Goal: Task Accomplishment & Management: Complete application form

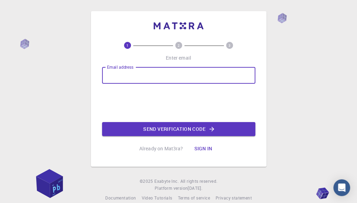
click at [118, 78] on input "Email address" at bounding box center [178, 75] width 153 height 17
type input "dharikar.bme2024@citchennai.net"
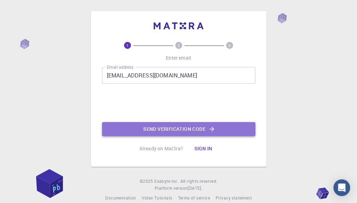
click at [130, 135] on button "Send verification code" at bounding box center [178, 129] width 153 height 14
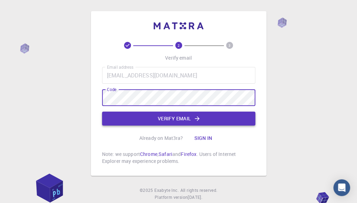
click at [145, 120] on button "Verify email" at bounding box center [178, 119] width 153 height 14
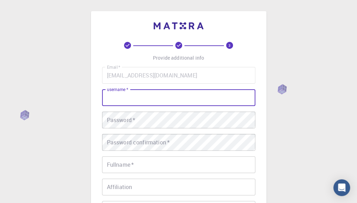
click at [124, 99] on input "username   *" at bounding box center [178, 97] width 153 height 17
type input "d"
type input "Dharika"
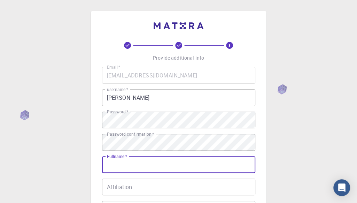
click at [124, 163] on input "Fullname   *" at bounding box center [178, 164] width 153 height 17
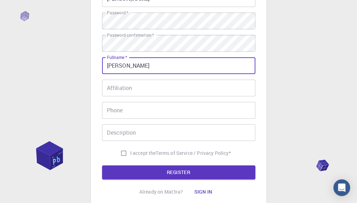
scroll to position [104, 0]
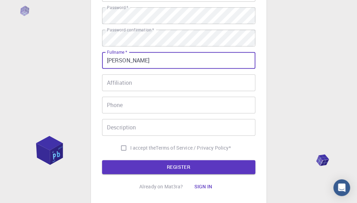
type input "Dharika"
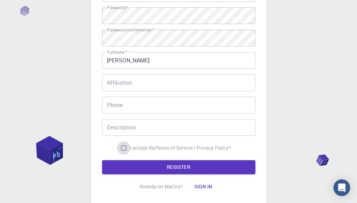
click at [123, 151] on input "I accept the Terms of Service / Privacy Policy *" at bounding box center [123, 147] width 13 height 13
checkbox input "true"
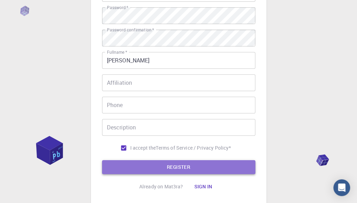
click at [133, 167] on button "REGISTER" at bounding box center [178, 167] width 153 height 14
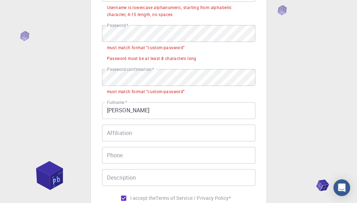
scroll to position [64, 0]
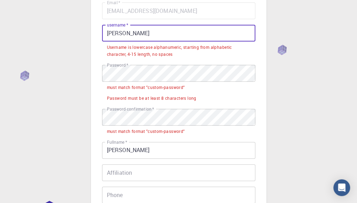
click at [135, 34] on input "Dharika" at bounding box center [178, 33] width 153 height 17
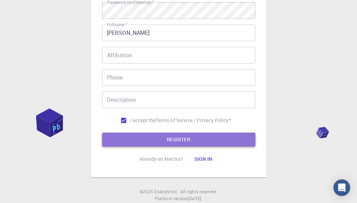
click at [146, 142] on button "REGISTER" at bounding box center [178, 139] width 153 height 14
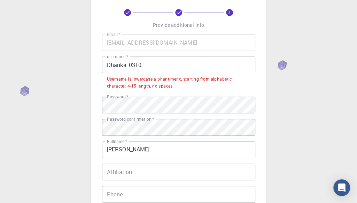
scroll to position [15, 0]
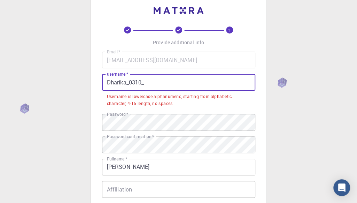
click at [110, 81] on input "Dharika_0310_" at bounding box center [178, 82] width 153 height 17
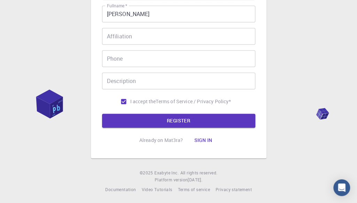
scroll to position [153, 0]
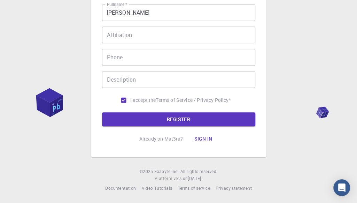
click at [139, 111] on form "Email   * dharikar.bme2024@citchennai.net Email   * username   * dharika_0310_ …" at bounding box center [178, 20] width 153 height 211
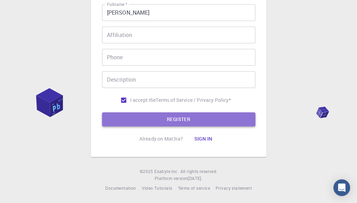
click at [139, 113] on button "REGISTER" at bounding box center [178, 119] width 153 height 14
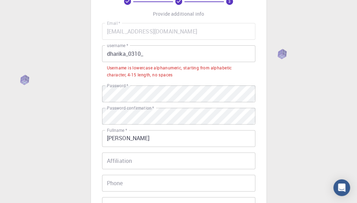
scroll to position [43, 0]
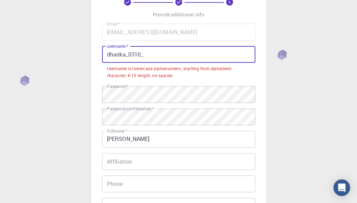
click at [128, 56] on input "dharika_0310_" at bounding box center [178, 54] width 153 height 17
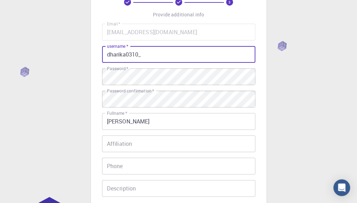
click at [141, 53] on input "dharika0310_" at bounding box center [178, 54] width 153 height 17
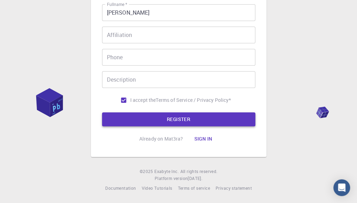
type input "dharika0310"
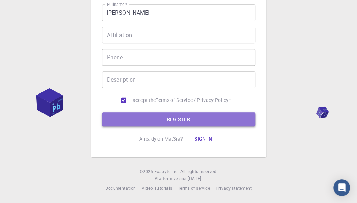
click at [141, 116] on button "REGISTER" at bounding box center [178, 119] width 153 height 14
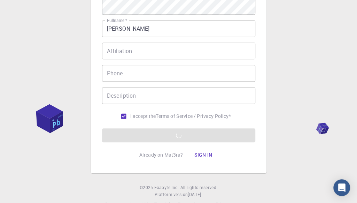
scroll to position [136, 0]
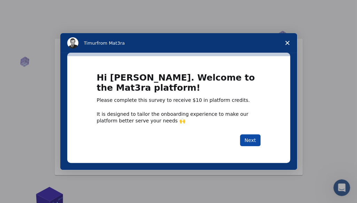
click at [254, 141] on button "Next" at bounding box center [250, 140] width 21 height 12
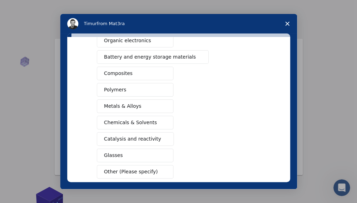
scroll to position [97, 0]
click at [138, 72] on button "Composites" at bounding box center [135, 73] width 77 height 14
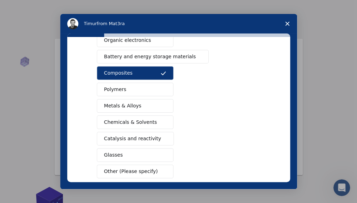
scroll to position [131, 0]
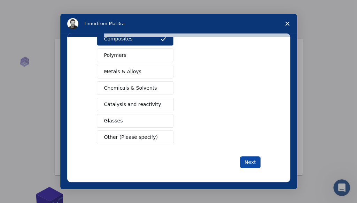
click at [255, 158] on button "Next" at bounding box center [250, 162] width 21 height 12
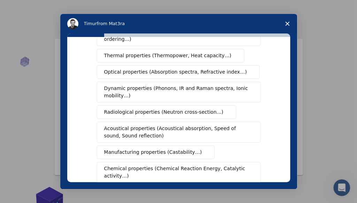
scroll to position [88, 0]
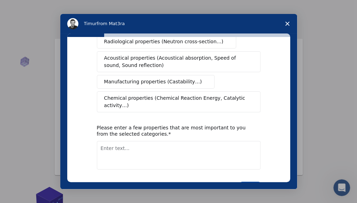
click at [248, 182] on button "Next" at bounding box center [250, 188] width 21 height 12
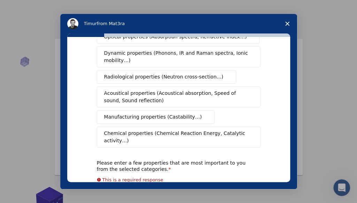
scroll to position [121, 0]
click at [163, 113] on span "Manufacturing properties (Castability…)" at bounding box center [153, 116] width 98 height 7
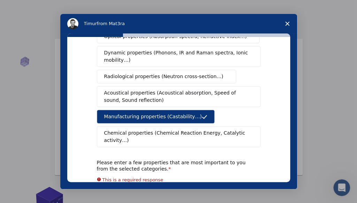
scroll to position [175, 0]
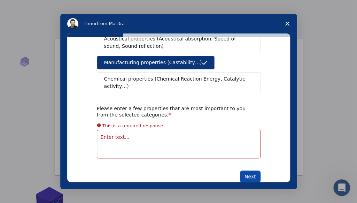
click at [247, 170] on button "Next" at bounding box center [250, 176] width 21 height 12
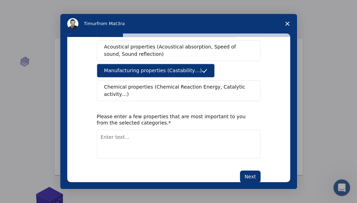
click at [103, 130] on textarea "Enter text..." at bounding box center [179, 144] width 164 height 29
type textarea "resistivity,not affect the skin"
click at [248, 170] on button "Next" at bounding box center [250, 176] width 21 height 12
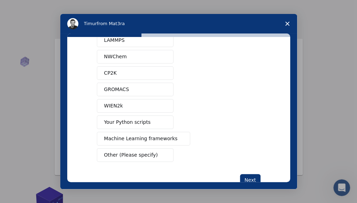
scroll to position [81, 0]
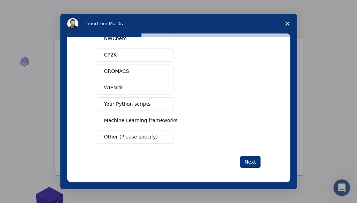
click at [160, 122] on button "Machine Learning frameworks" at bounding box center [144, 121] width 94 height 14
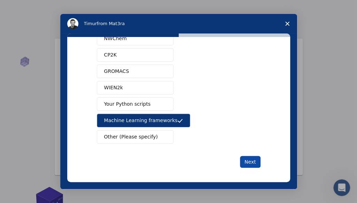
click at [254, 161] on button "Next" at bounding box center [250, 162] width 21 height 12
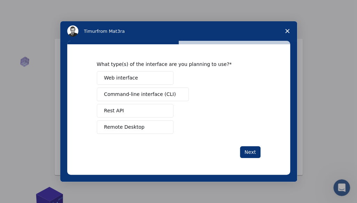
click at [153, 79] on button "Web interface" at bounding box center [135, 78] width 77 height 14
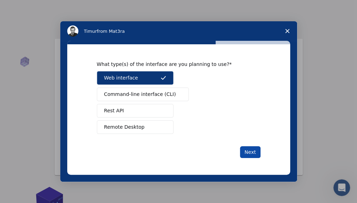
click at [252, 149] on button "Next" at bounding box center [250, 152] width 21 height 12
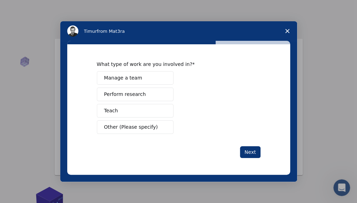
click at [147, 122] on button "Other (Please specify)" at bounding box center [135, 127] width 77 height 14
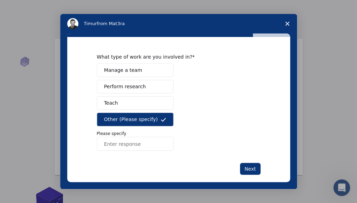
click at [109, 145] on input "Enter response" at bounding box center [135, 144] width 77 height 14
type input "student"
click at [249, 165] on button "Next" at bounding box center [250, 169] width 21 height 12
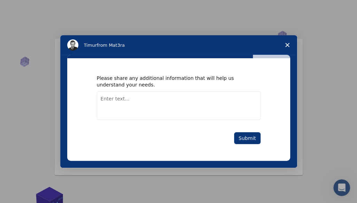
click at [103, 99] on textarea "Enter text..." at bounding box center [179, 105] width 164 height 29
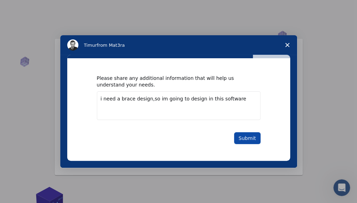
type textarea "i need a brace design,so im going to design in this software"
click at [238, 134] on button "Submit" at bounding box center [247, 138] width 26 height 12
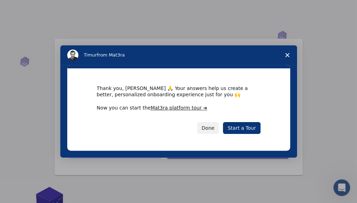
click at [238, 134] on div "Thank you, Dharika 🙏 Your answers help us create a better, personalized onboard…" at bounding box center [178, 109] width 223 height 82
click at [238, 132] on link "Start a Tour" at bounding box center [241, 128] width 37 height 12
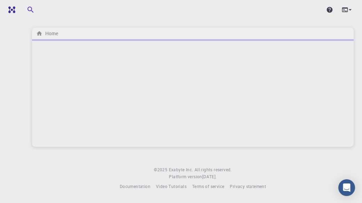
click at [278, 75] on div at bounding box center [193, 92] width 322 height 107
click at [31, 12] on icon "button" at bounding box center [30, 10] width 8 height 8
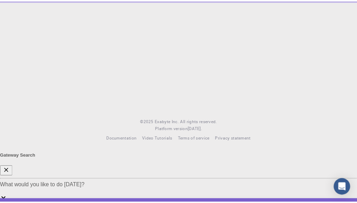
scroll to position [0, 0]
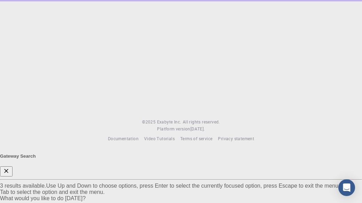
click at [45, 195] on div "What would you like to do today?" at bounding box center [181, 201] width 362 height 13
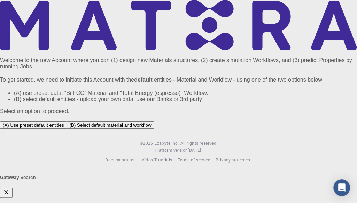
click at [8, 190] on icon "button" at bounding box center [6, 192] width 4 height 4
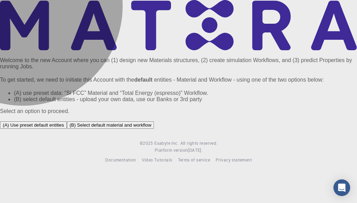
click at [154, 129] on button "(B) Select default material and workflow" at bounding box center [110, 124] width 87 height 7
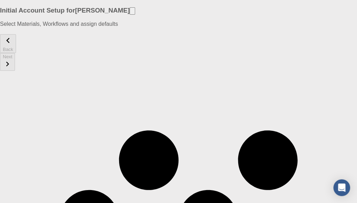
click at [175, 53] on div at bounding box center [178, 53] width 357 height 0
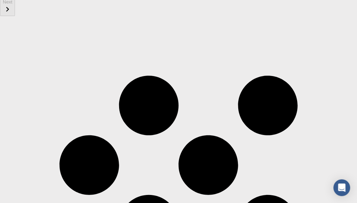
scroll to position [227, 0]
type input "c"
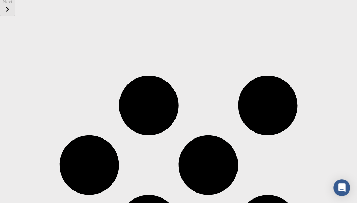
checkbox input "true"
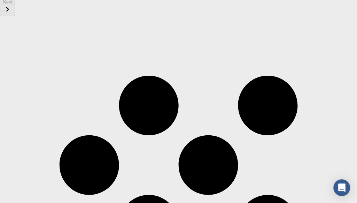
checkbox input "true"
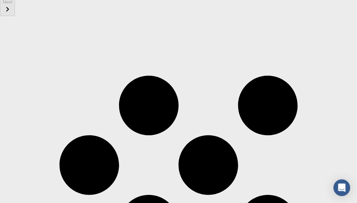
checkbox input "true"
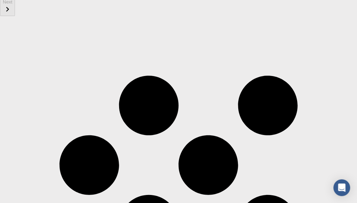
checkbox input "true"
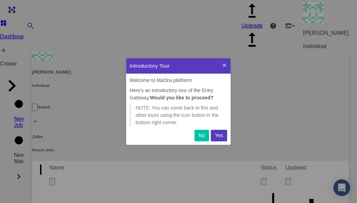
scroll to position [81, 99]
